Goal: Information Seeking & Learning: Check status

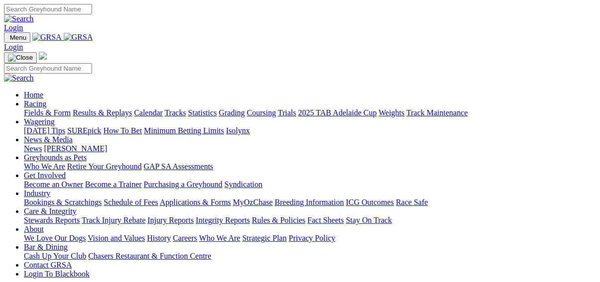
click at [127, 108] on link "Results & Replays" at bounding box center [102, 112] width 59 height 8
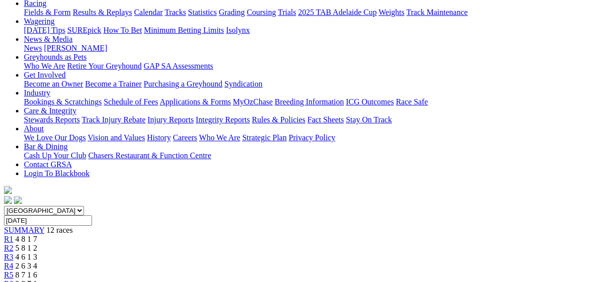
scroll to position [119, 0]
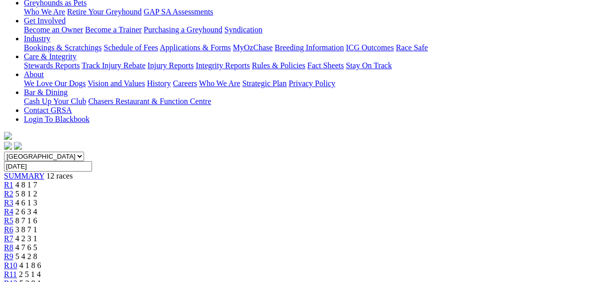
scroll to position [199, 0]
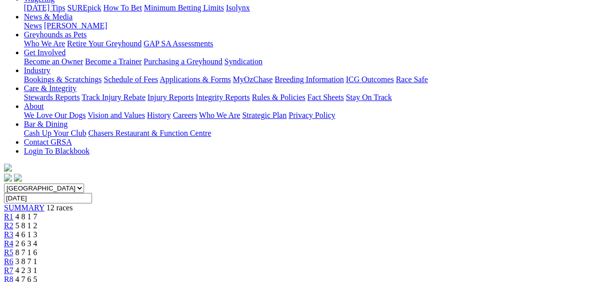
scroll to position [80, 0]
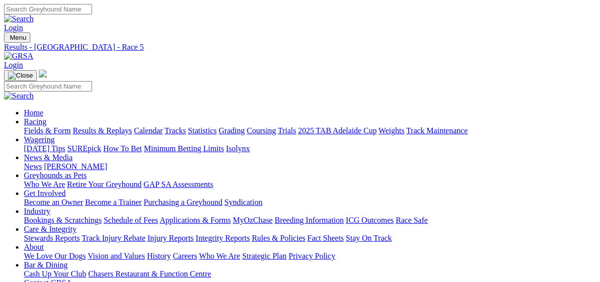
scroll to position [199, 0]
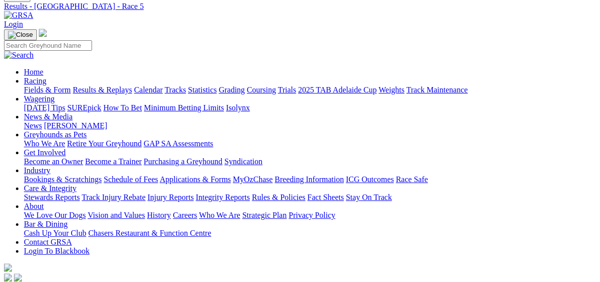
scroll to position [40, 0]
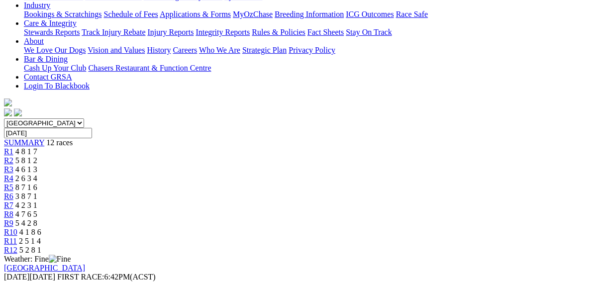
scroll to position [119, 0]
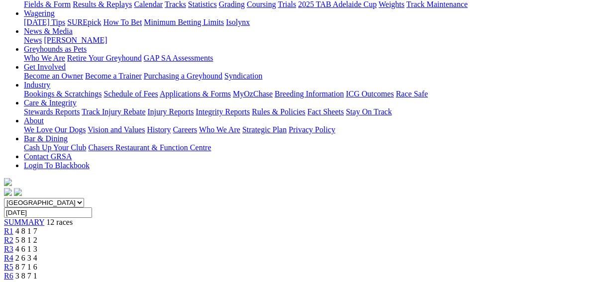
scroll to position [80, 0]
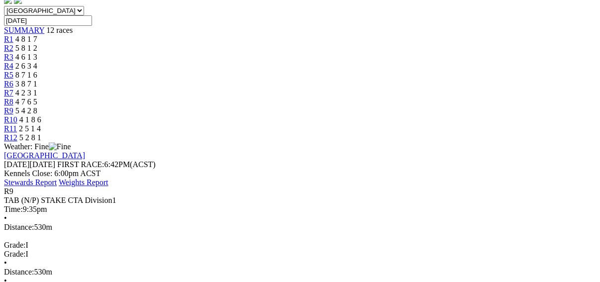
scroll to position [119, 0]
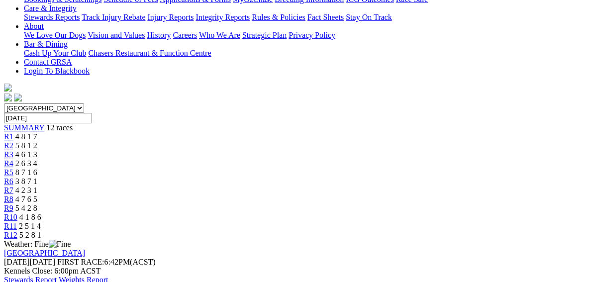
scroll to position [119, 0]
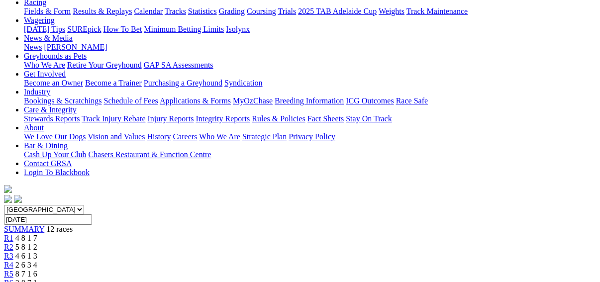
click at [13, 279] on span "R6" at bounding box center [8, 283] width 9 height 8
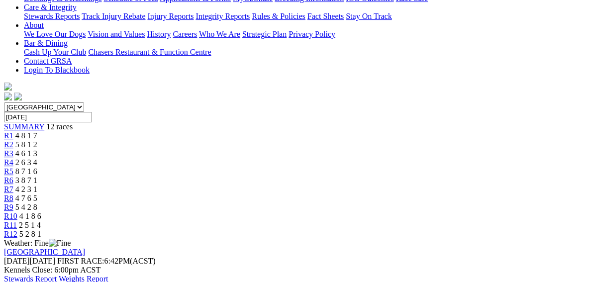
scroll to position [199, 0]
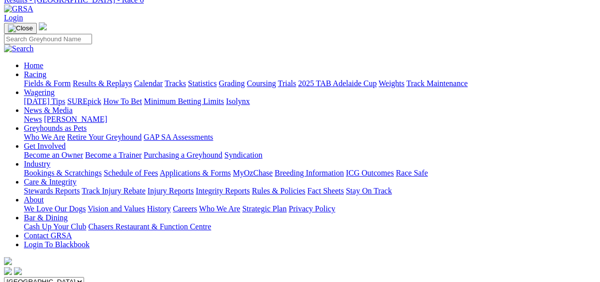
scroll to position [40, 0]
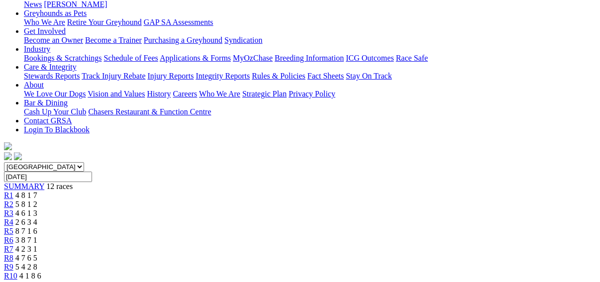
scroll to position [159, 0]
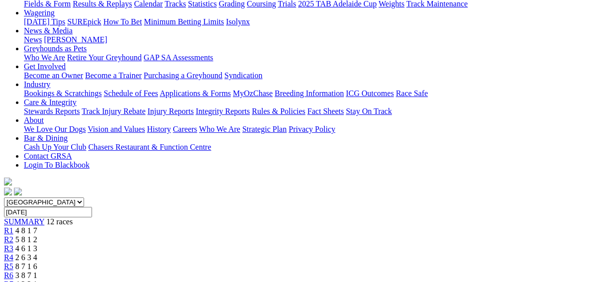
scroll to position [80, 0]
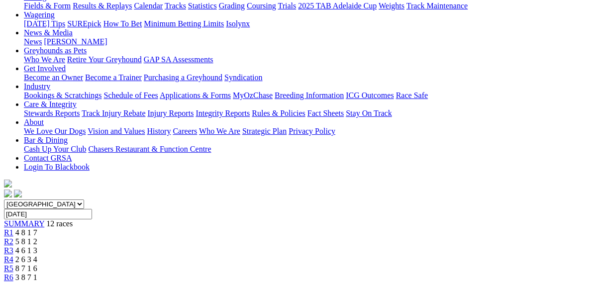
scroll to position [80, 0]
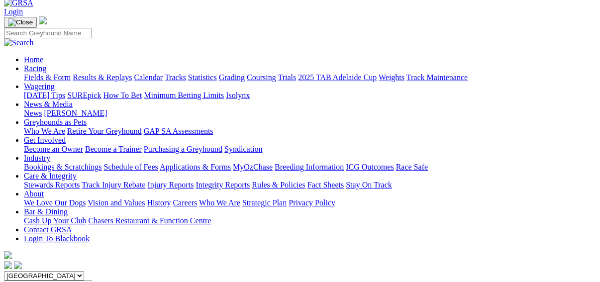
scroll to position [40, 0]
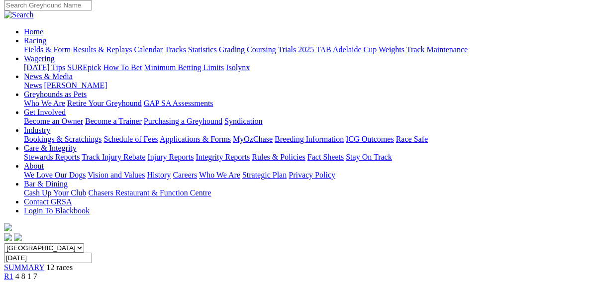
scroll to position [80, 0]
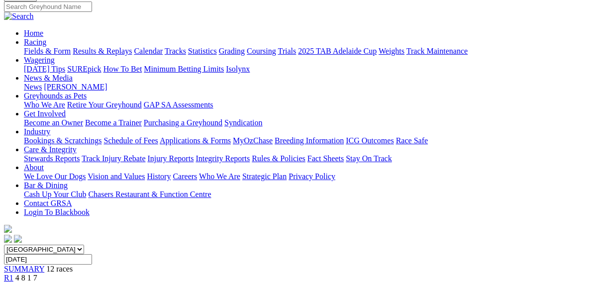
click at [13, 274] on link "R1" at bounding box center [8, 278] width 9 height 8
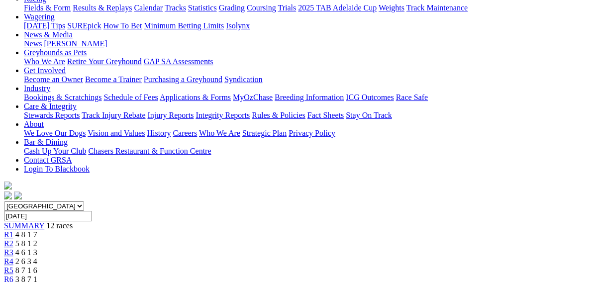
scroll to position [119, 0]
